Goal: Find specific fact: Find specific fact

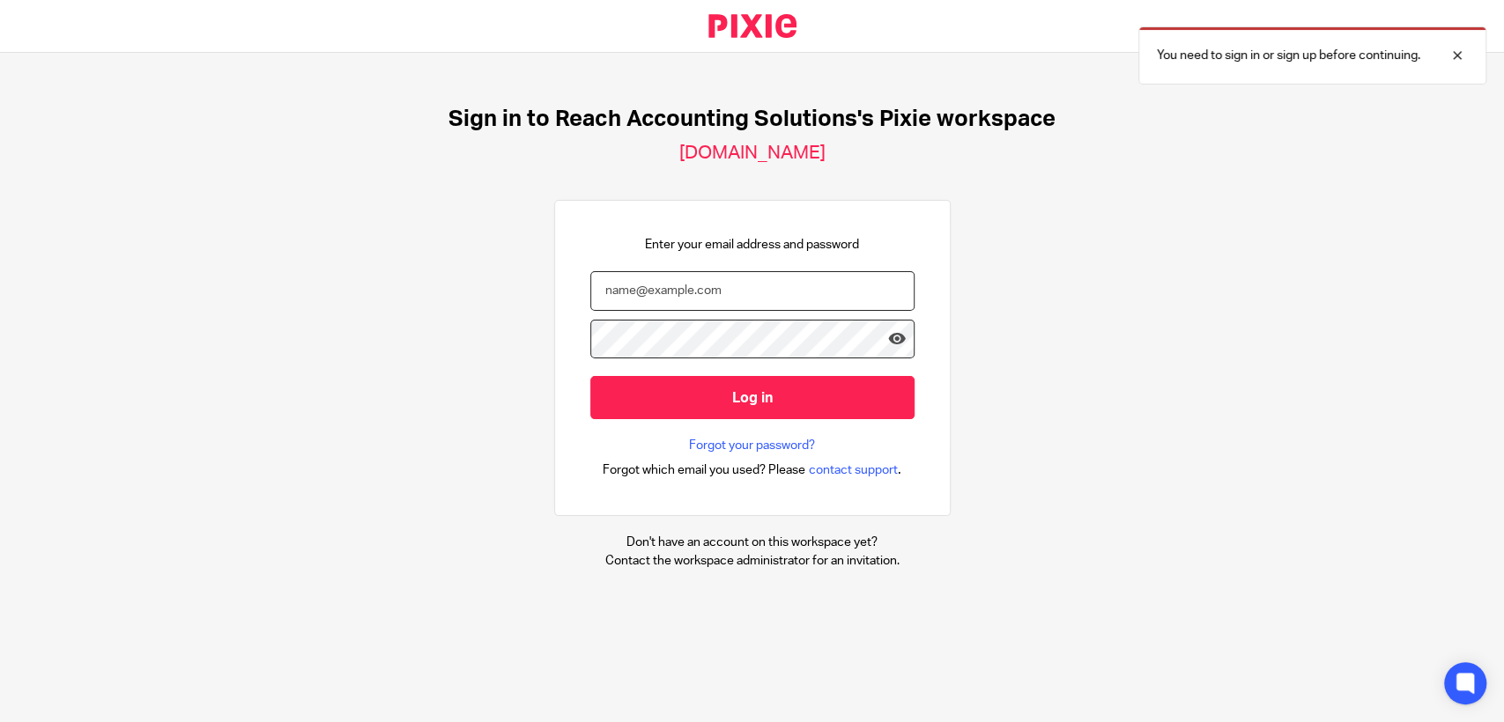
click at [720, 296] on input "email" at bounding box center [752, 291] width 324 height 40
type input "[PERSON_NAME][EMAIL_ADDRESS][DOMAIN_NAME]"
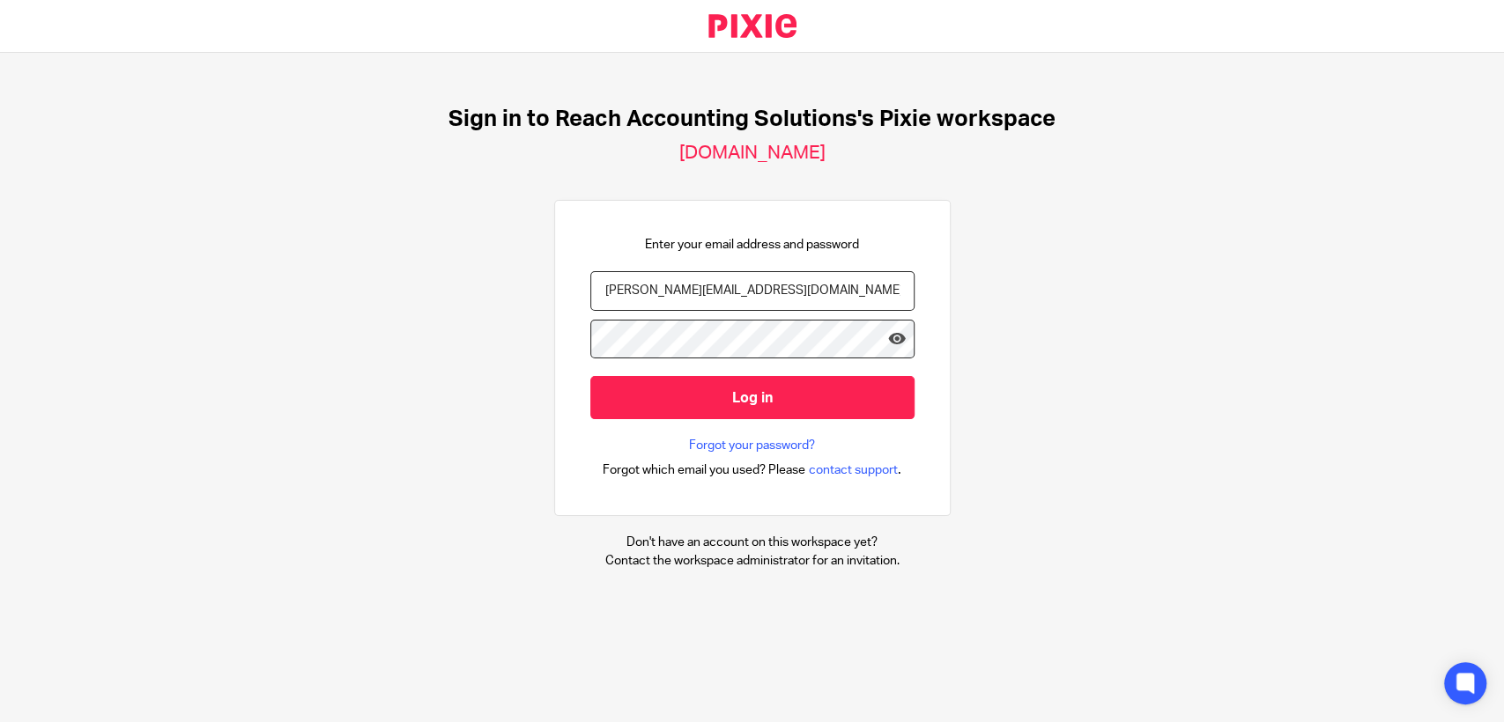
click at [590, 376] on input "Log in" at bounding box center [752, 397] width 324 height 43
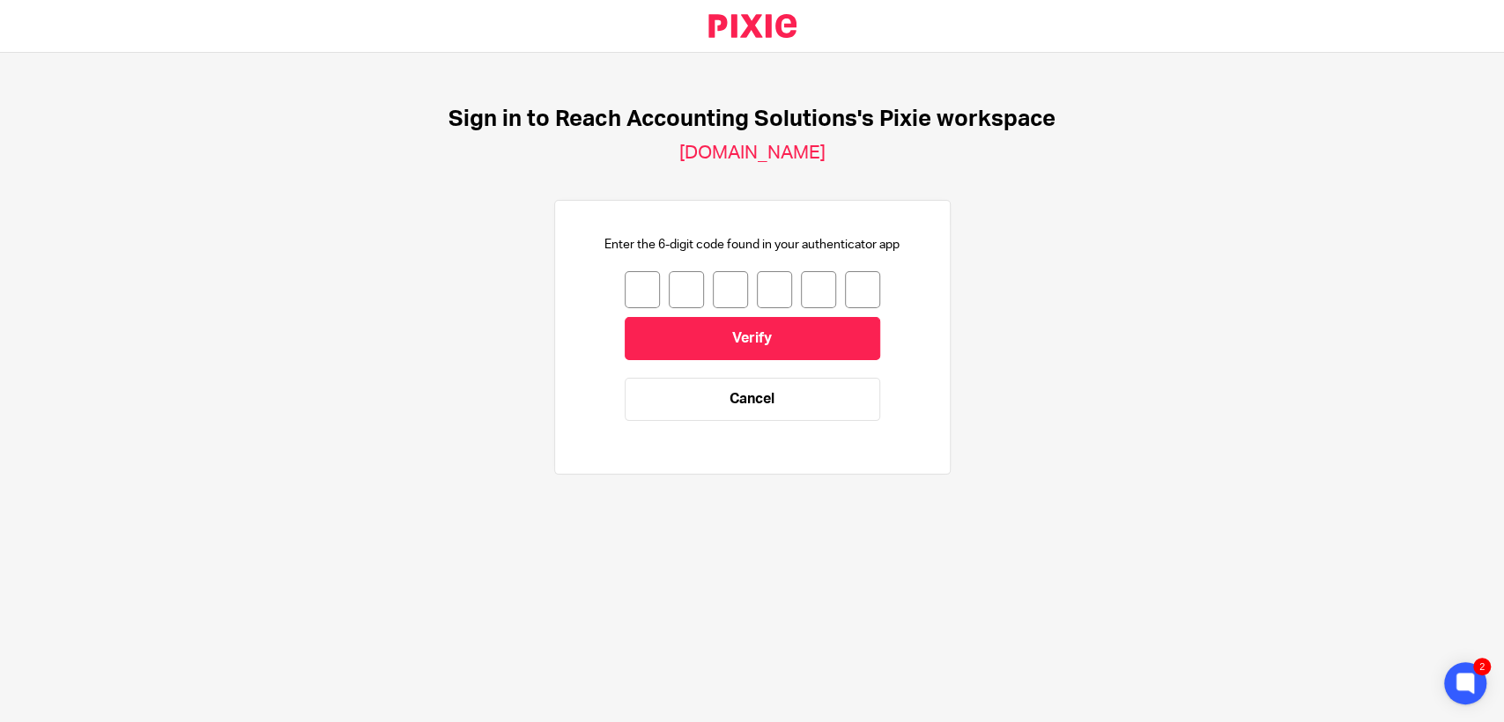
click at [633, 289] on input "number" at bounding box center [642, 289] width 35 height 37
type input "1"
type input "3"
type input "8"
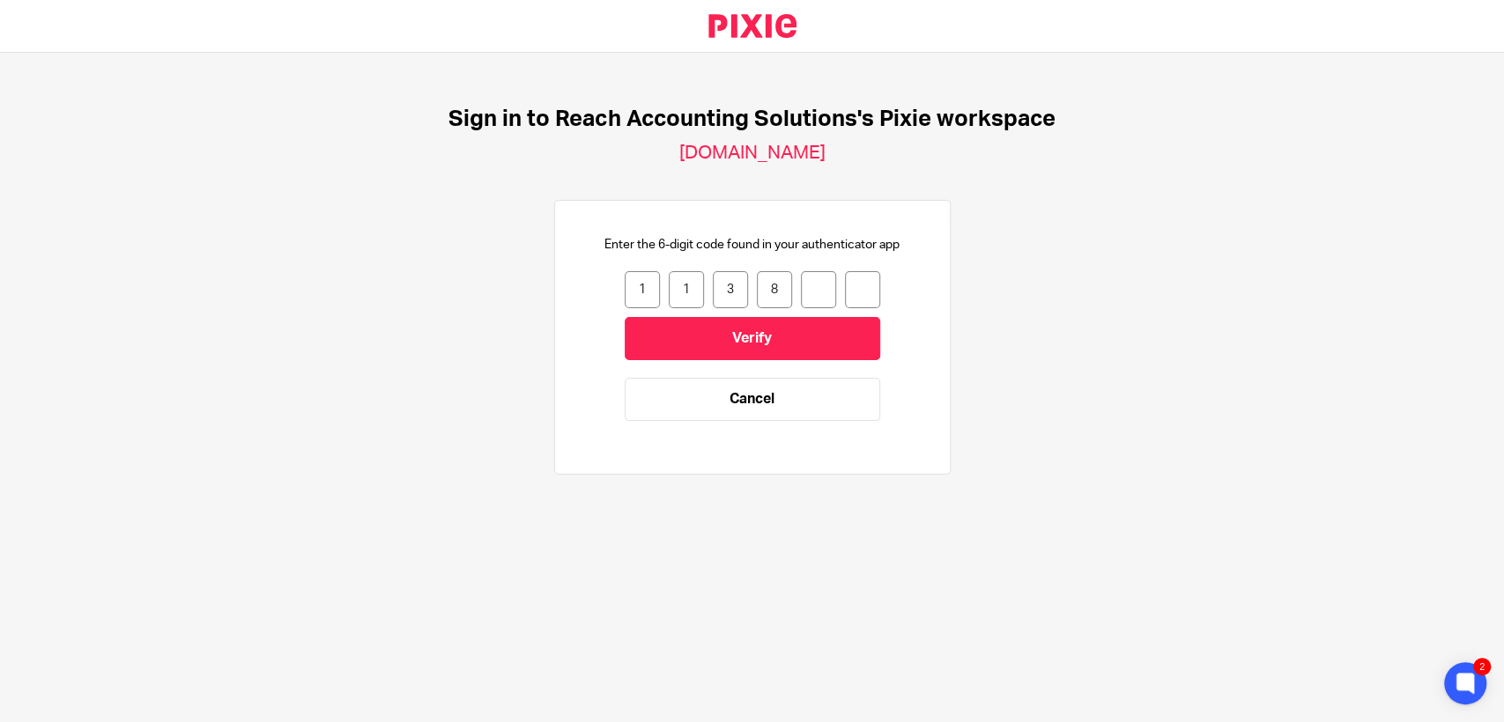
type input "0"
type input "3"
click at [642, 333] on input "Verify" at bounding box center [752, 338] width 255 height 43
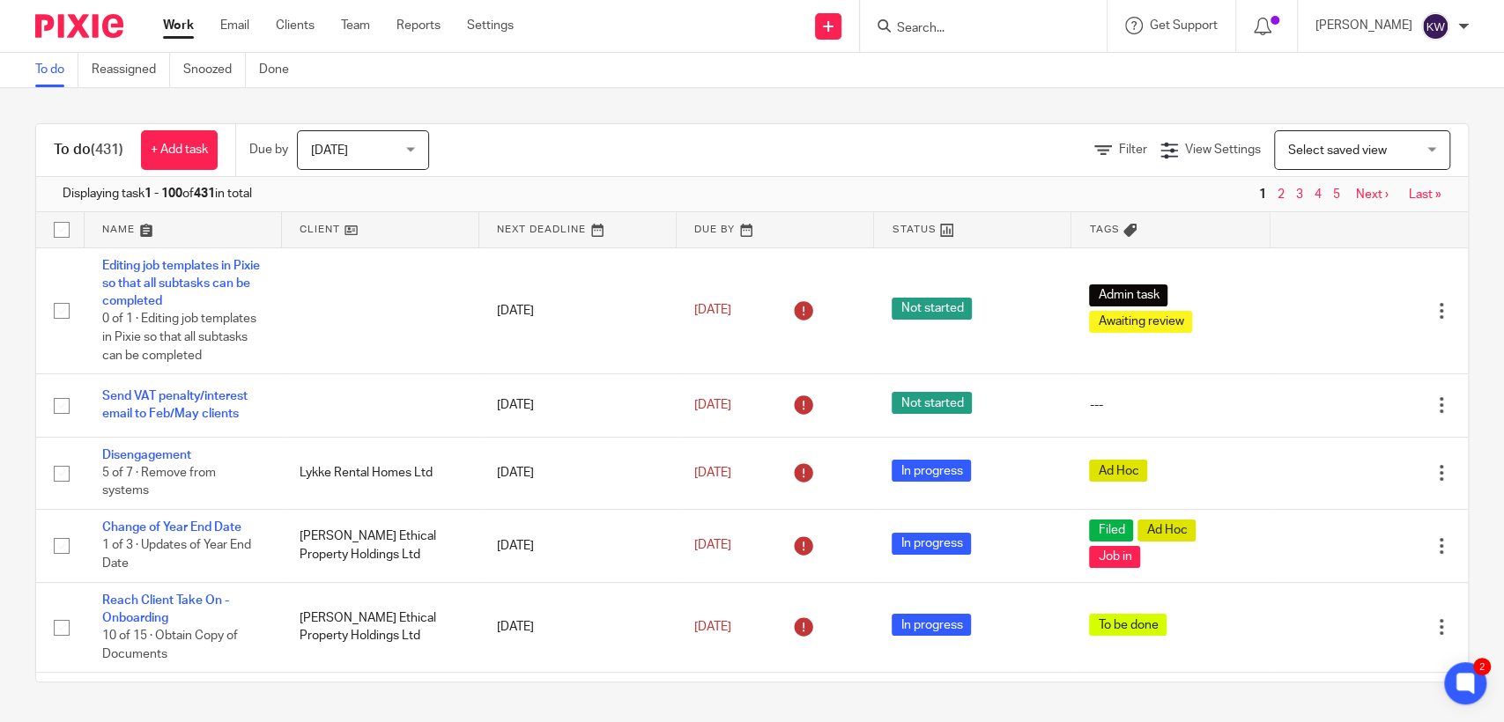
click at [978, 41] on div at bounding box center [983, 26] width 247 height 52
click at [980, 31] on input "Search" at bounding box center [974, 29] width 159 height 16
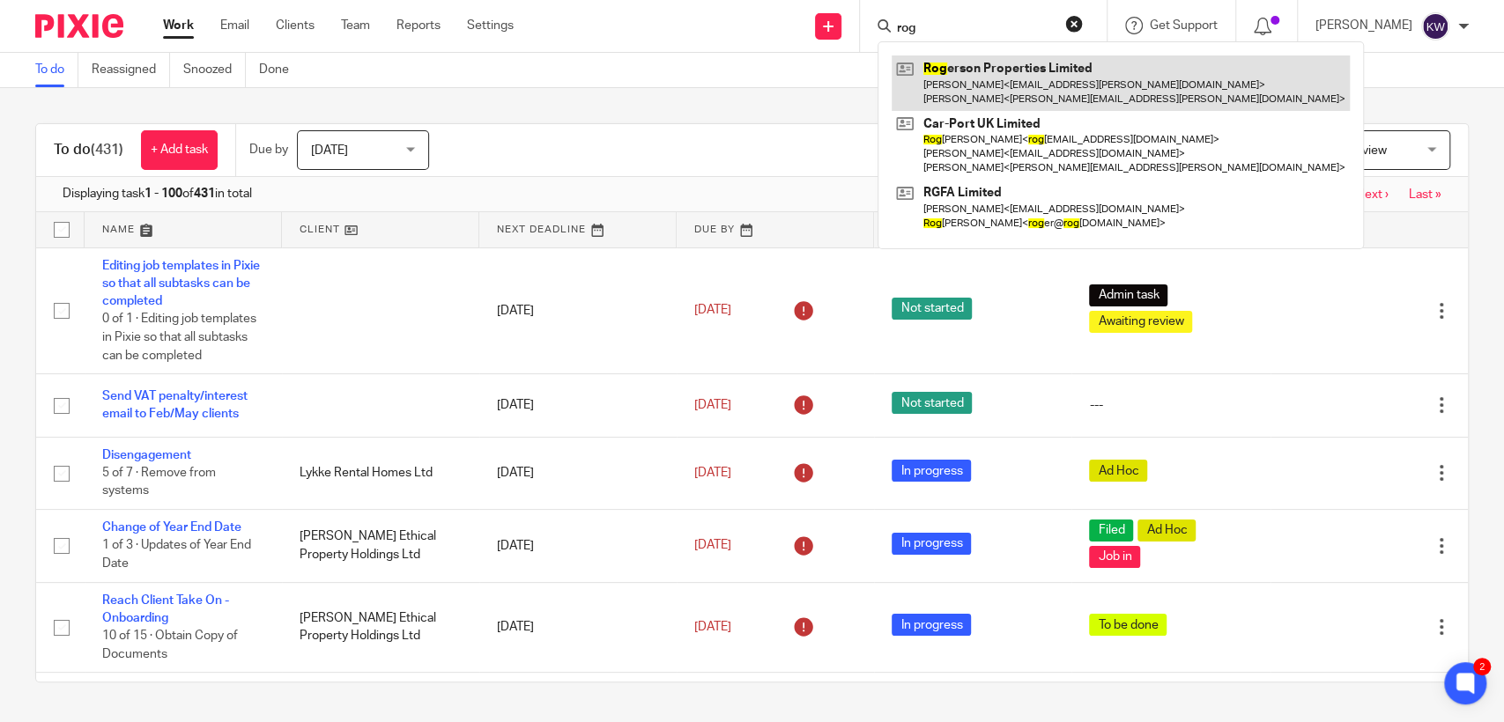
type input "rog"
click at [988, 85] on link at bounding box center [1121, 83] width 458 height 55
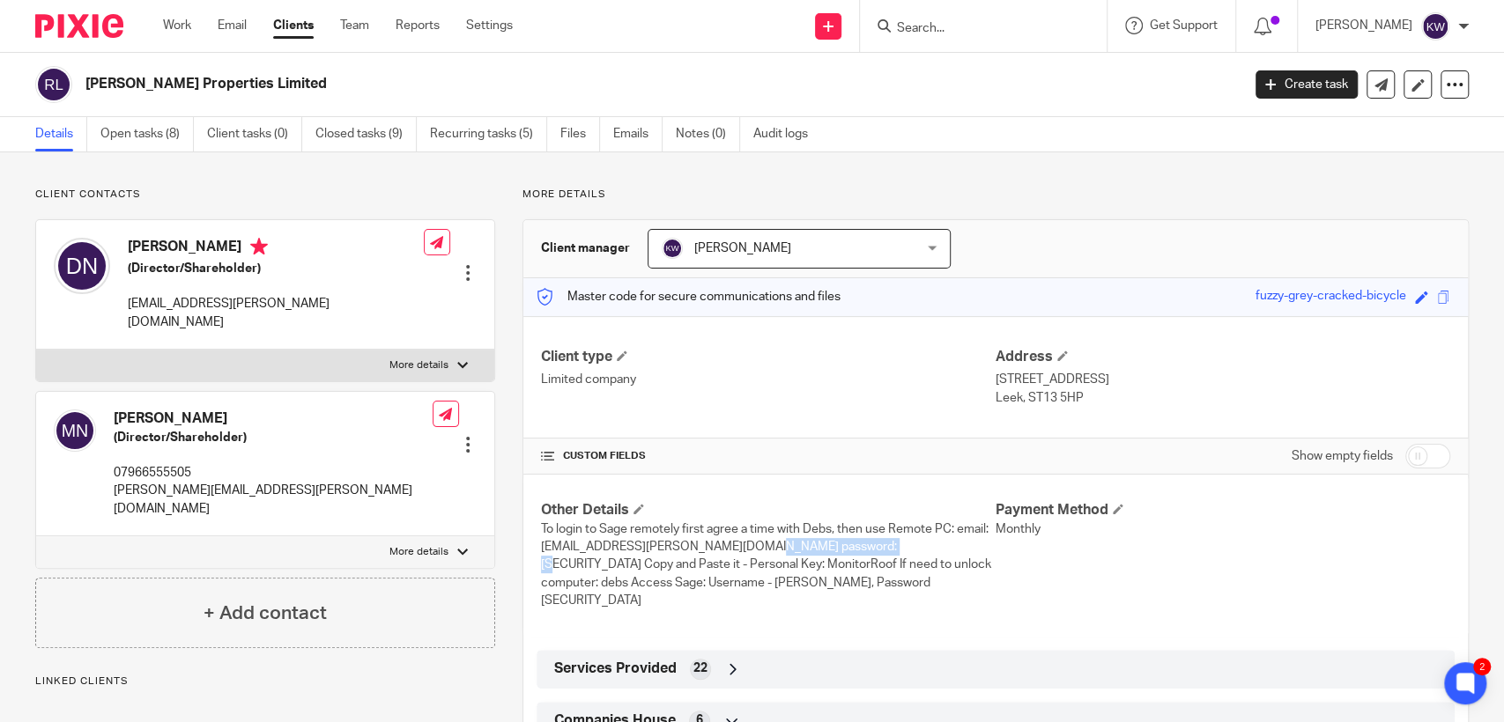
drag, startPoint x: 753, startPoint y: 549, endPoint x: 851, endPoint y: 544, distance: 97.9
click at [867, 550] on span "To login to Sage remotely first agree a time with Debs, then use Remote PC: ema…" at bounding box center [766, 565] width 450 height 84
copy span "qinju6-ceqtIf-cegkez"
